Goal: Task Accomplishment & Management: Use online tool/utility

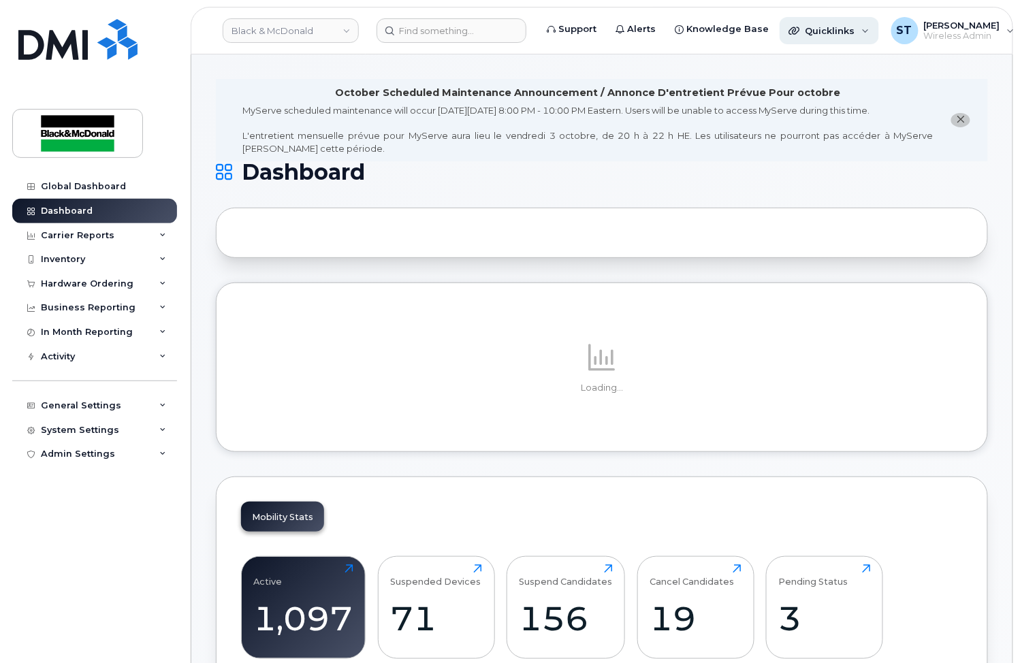
click at [812, 37] on div "Quicklinks" at bounding box center [828, 30] width 99 height 27
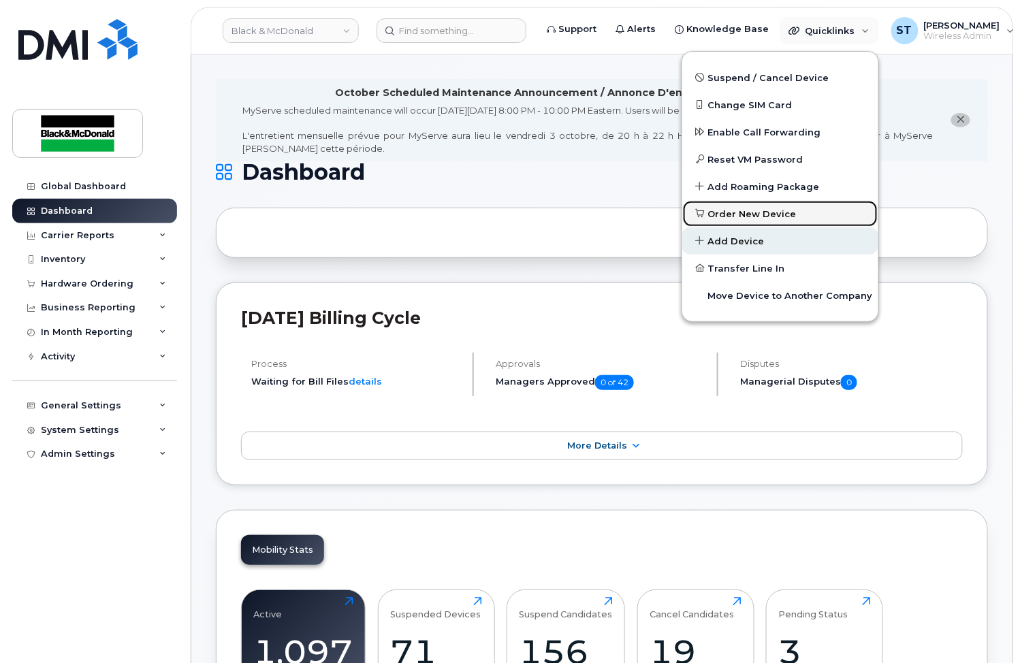
drag, startPoint x: 749, startPoint y: 208, endPoint x: 778, endPoint y: 234, distance: 38.6
click at [749, 210] on span "Order New Device" at bounding box center [752, 215] width 89 height 14
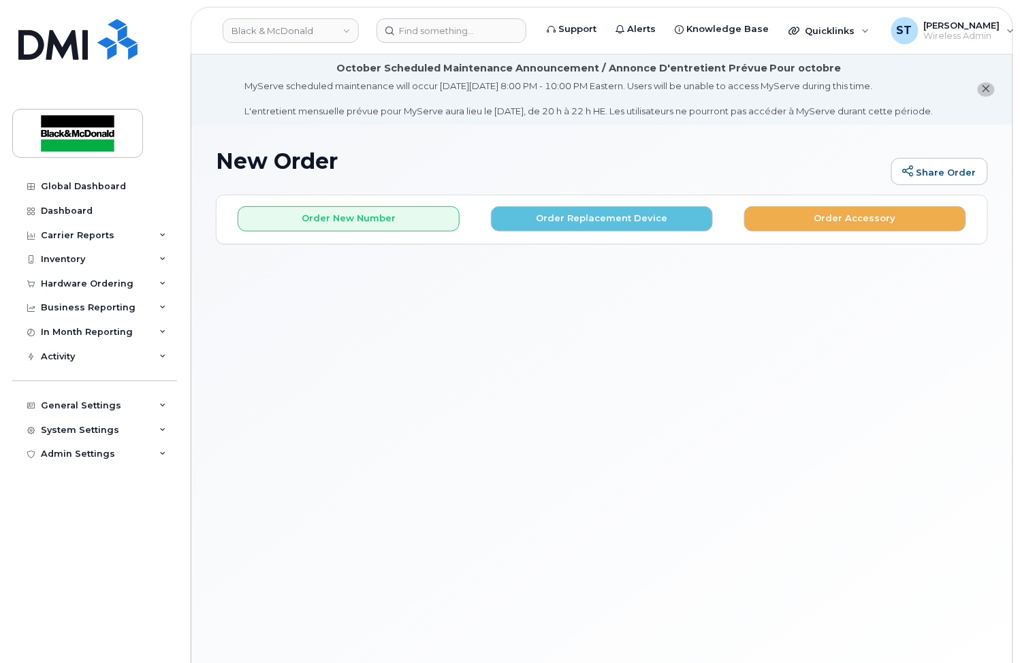
scroll to position [77, 0]
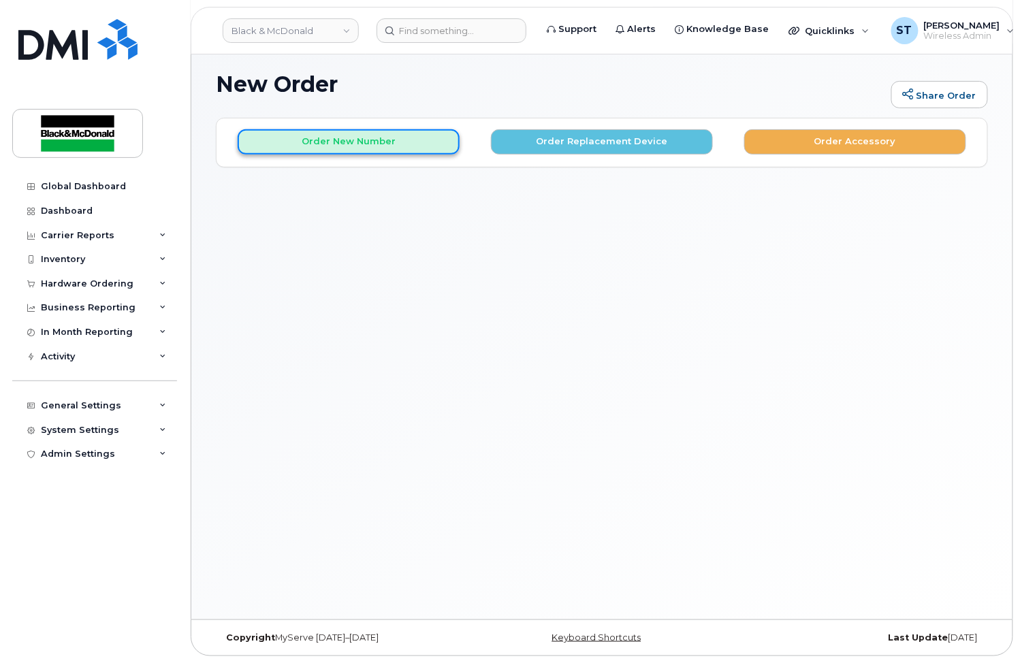
click at [318, 138] on button "Order New Number" at bounding box center [349, 141] width 222 height 25
